Goal: Information Seeking & Learning: Learn about a topic

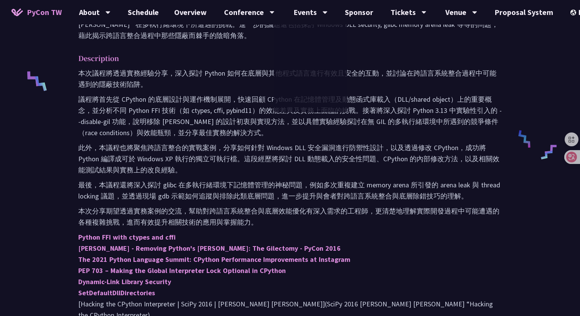
scroll to position [321, 0]
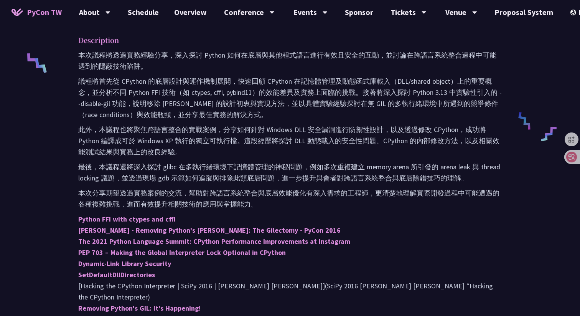
click at [244, 173] on p "最後，本議程還將深入探討 glibc 在多執行緒環境下記憶體管理的神秘問題，例如多次重複建立 memory arena 所引發的 arena leak 與 t…" at bounding box center [290, 172] width 424 height 22
click at [242, 190] on p "本次分享期望透過實務案例的交流，幫助對跨語言系統整合與底層效能優化有深入需求的工程師，更清楚地理解實際開發過程中可能遭遇的各種複雜挑戰，進而有效提升相關技術的…" at bounding box center [290, 198] width 424 height 22
click at [237, 207] on p "本次分享期望透過實務案例的交流，幫助對跨語言系統整合與底層效能優化有深入需求的工程師，更清楚地理解實際開發過程中可能遭遇的各種複雜挑戰，進而有效提升相關技術的…" at bounding box center [290, 198] width 424 height 22
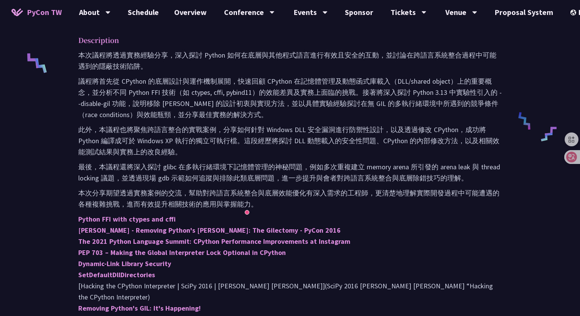
click at [287, 171] on p "最後，本議程還將深入探討 glibc 在多執行緒環境下記憶體管理的神秘問題，例如多次重複建立 memory arena 所引發的 arena leak 與 t…" at bounding box center [290, 172] width 424 height 22
click at [302, 165] on p "最後，本議程還將深入探討 glibc 在多執行緒環境下記憶體管理的神秘問題，例如多次重複建立 memory arena 所引發的 arena leak 與 t…" at bounding box center [290, 172] width 424 height 22
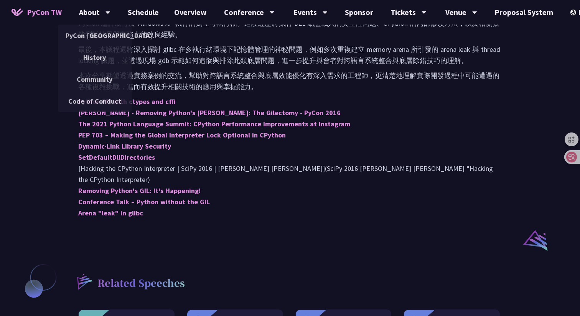
scroll to position [528, 0]
